Goal: Task Accomplishment & Management: Manage account settings

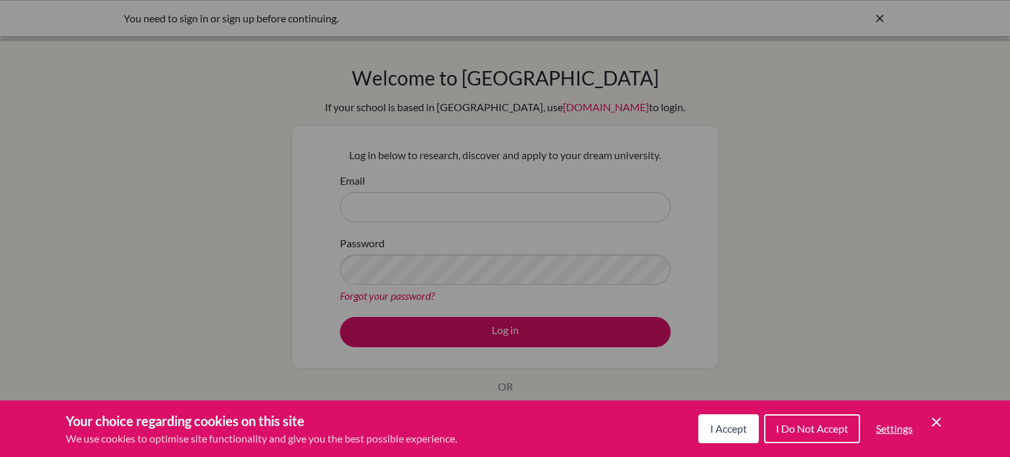
click at [940, 427] on icon "Cookie Control Close Icon" at bounding box center [936, 422] width 16 height 16
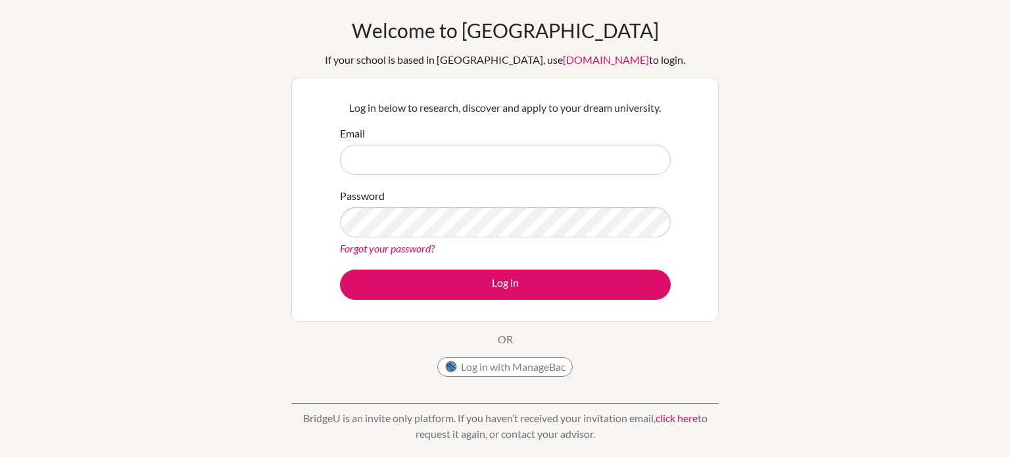
scroll to position [90, 0]
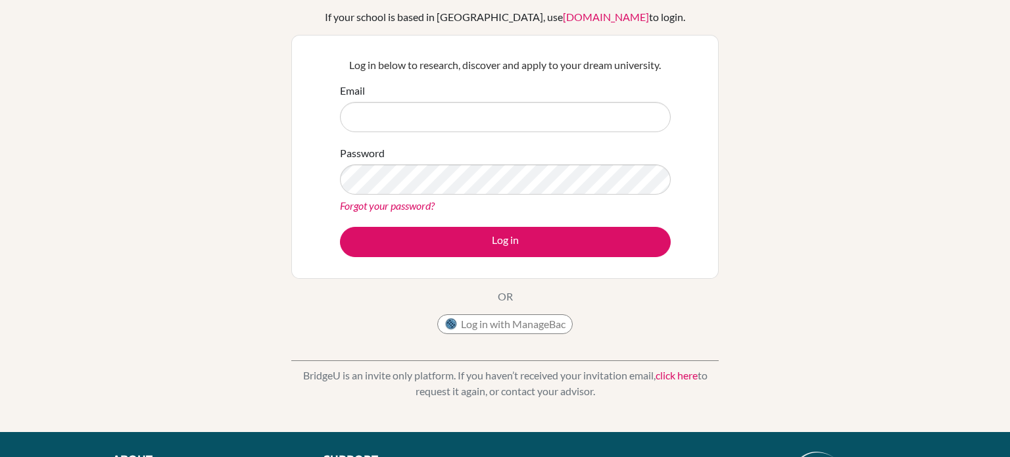
click at [412, 201] on link "Forgot your password?" at bounding box center [387, 205] width 95 height 12
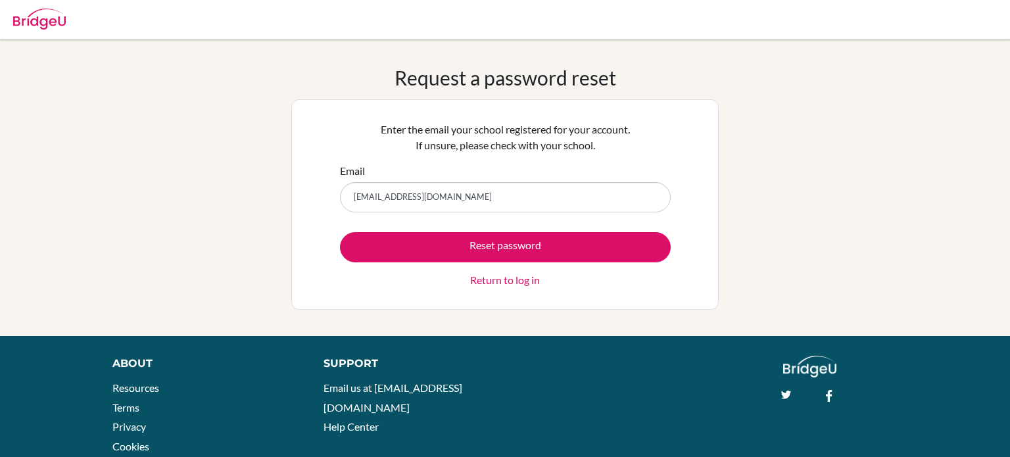
type input "Joud.nasser@summitschool.ae"
click at [340, 232] on button "Reset password" at bounding box center [505, 247] width 331 height 30
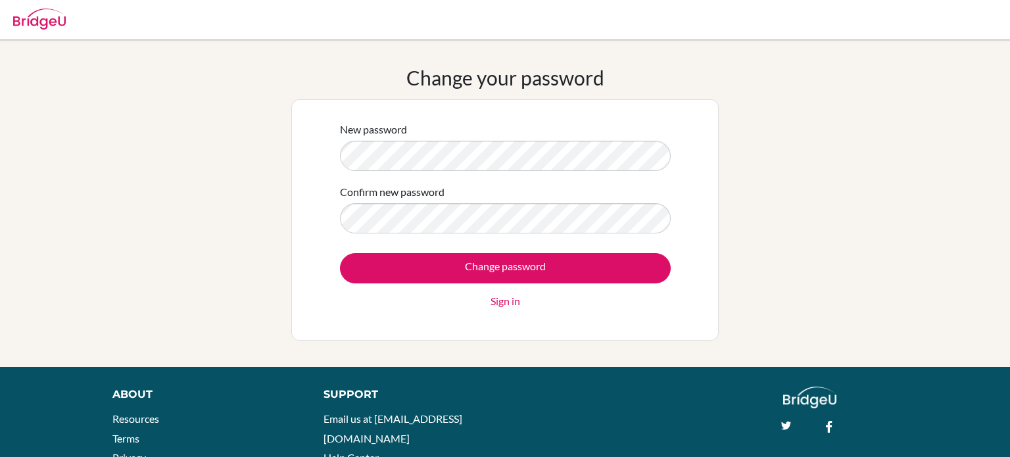
click at [317, 159] on div "New password Confirm new password Change password Sign in" at bounding box center [504, 219] width 427 height 241
click at [264, 145] on div "Change your password New password Confirm new password Change password Sign in" at bounding box center [505, 203] width 1010 height 275
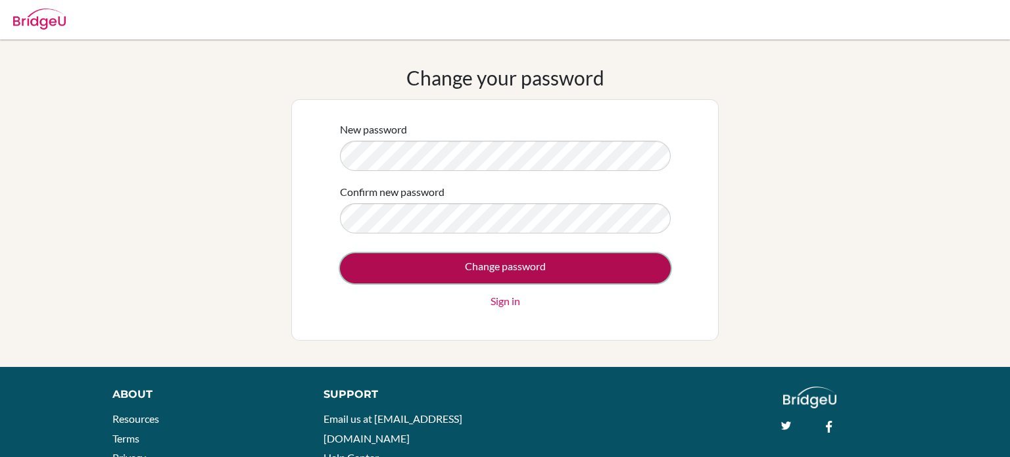
click at [481, 276] on input "Change password" at bounding box center [505, 268] width 331 height 30
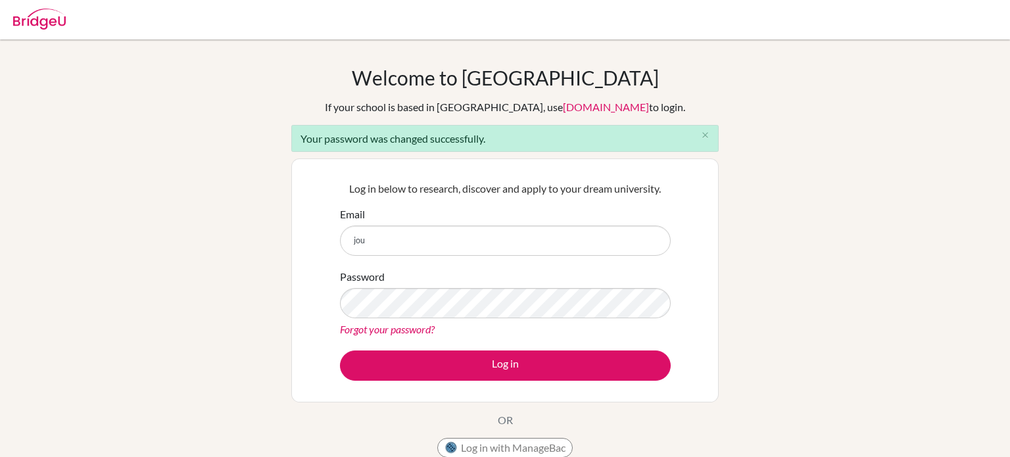
type input "[EMAIL_ADDRESS][DOMAIN_NAME]"
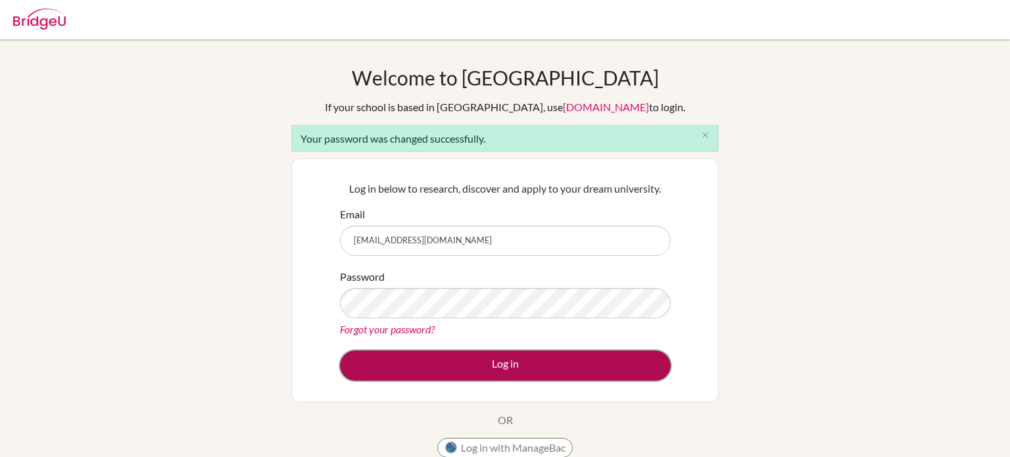
click at [436, 371] on button "Log in" at bounding box center [505, 365] width 331 height 30
